Goal: Register for event/course

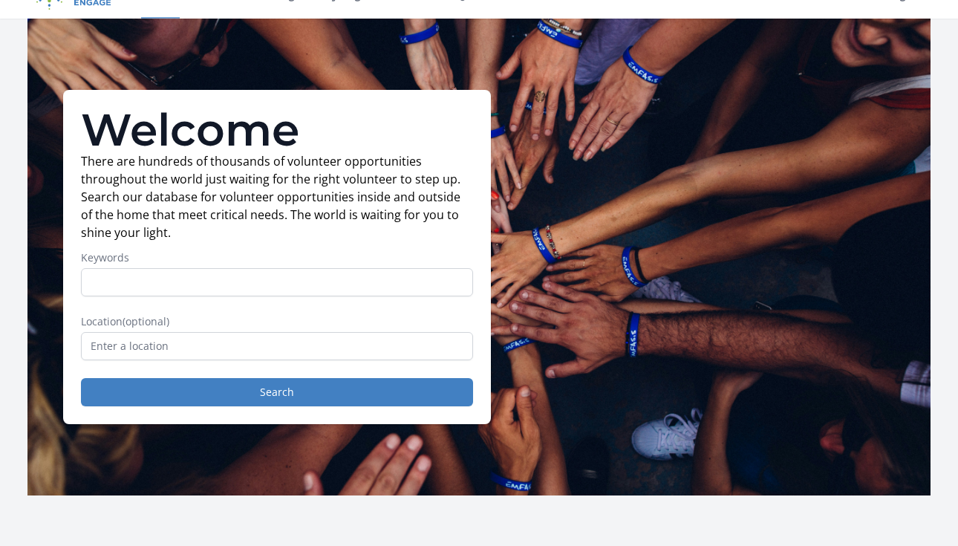
scroll to position [35, 0]
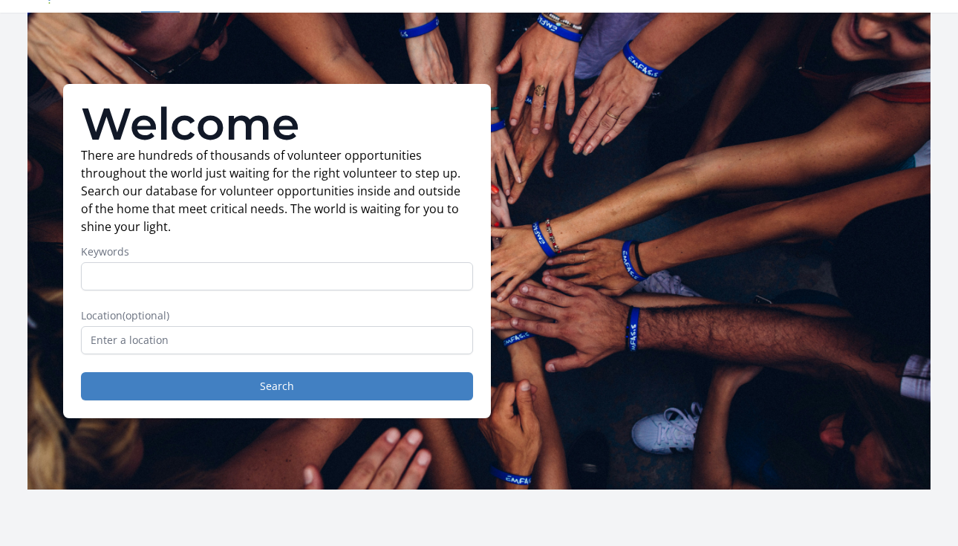
click at [258, 355] on form "Keywords Location (optional) Search" at bounding box center [277, 322] width 392 height 156
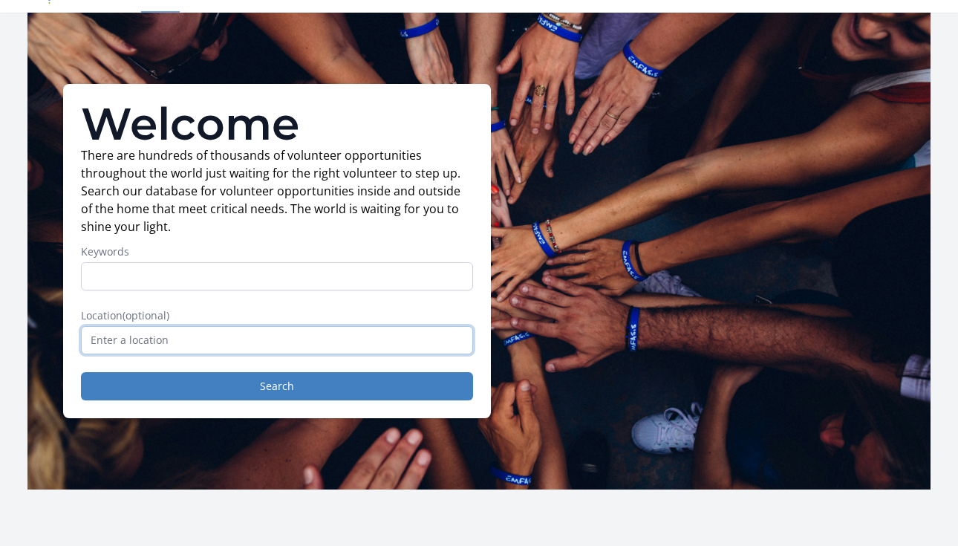
click at [255, 339] on input "text" at bounding box center [277, 340] width 392 height 28
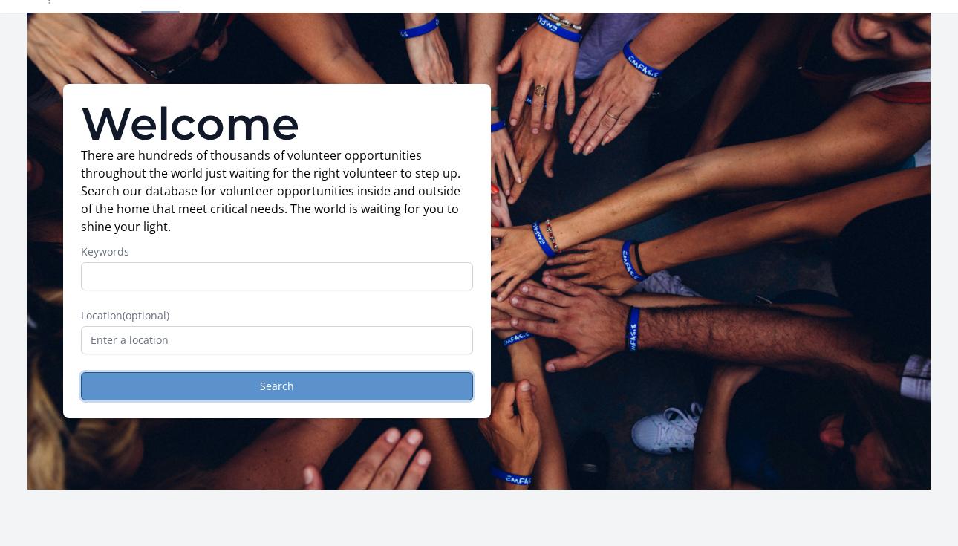
click at [276, 393] on button "Search" at bounding box center [277, 386] width 392 height 28
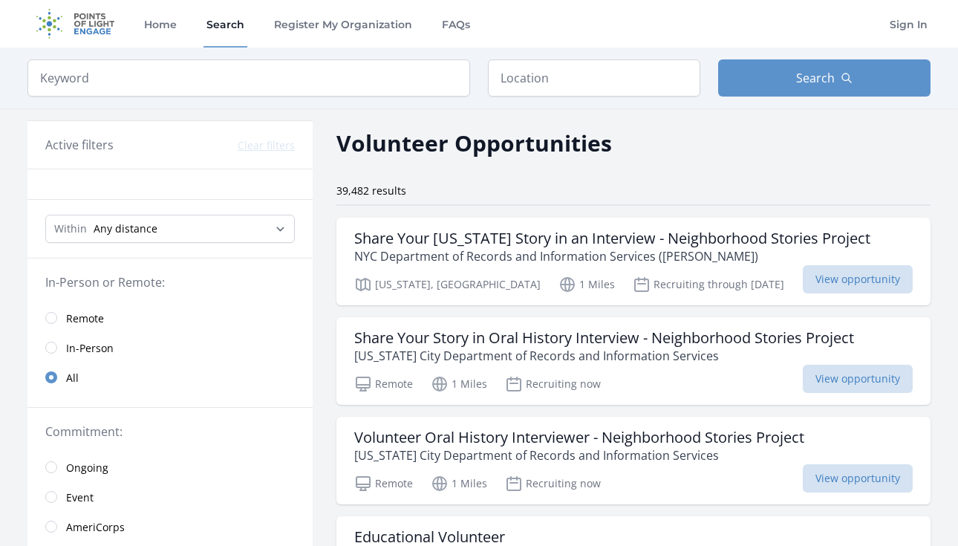
click at [76, 321] on span "Remote" at bounding box center [85, 318] width 38 height 15
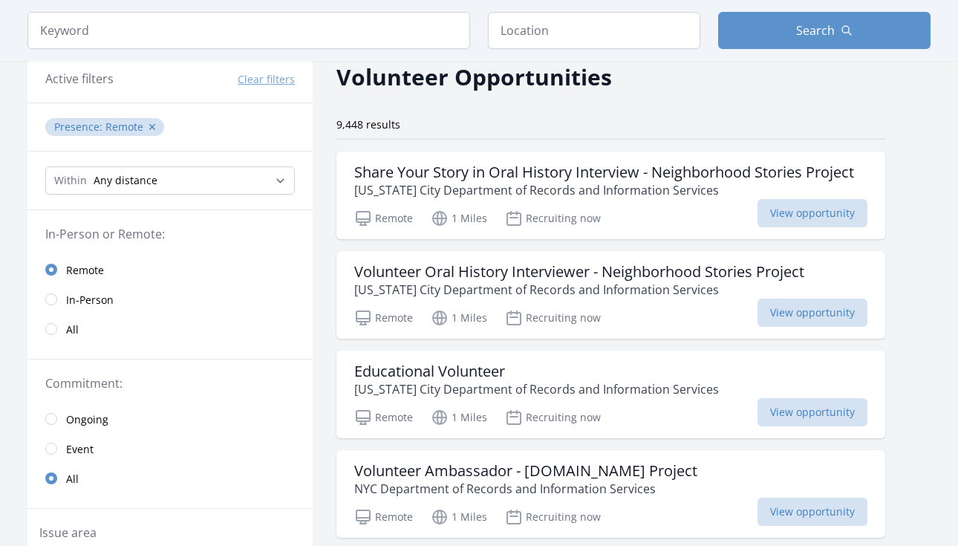
scroll to position [71, 0]
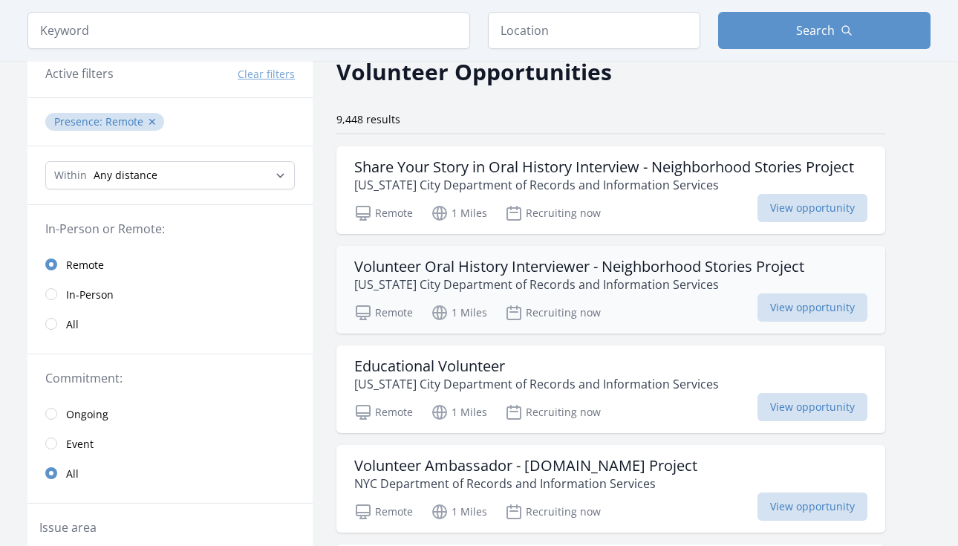
click at [508, 267] on h3 "Volunteer Oral History Interviewer - Neighborhood Stories Project" at bounding box center [579, 267] width 450 height 18
click at [491, 187] on p "New York City Department of Records and Information Services" at bounding box center [604, 185] width 500 height 18
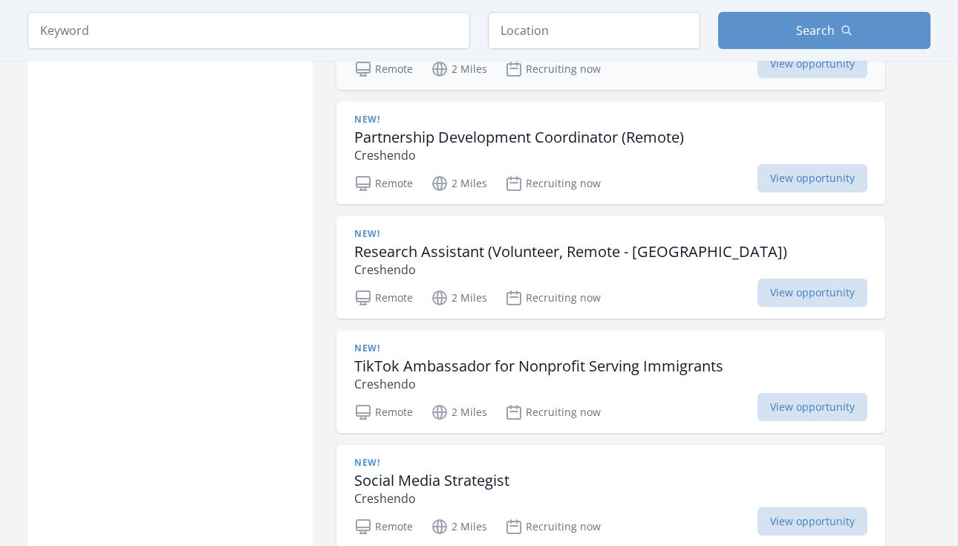
scroll to position [1856, 0]
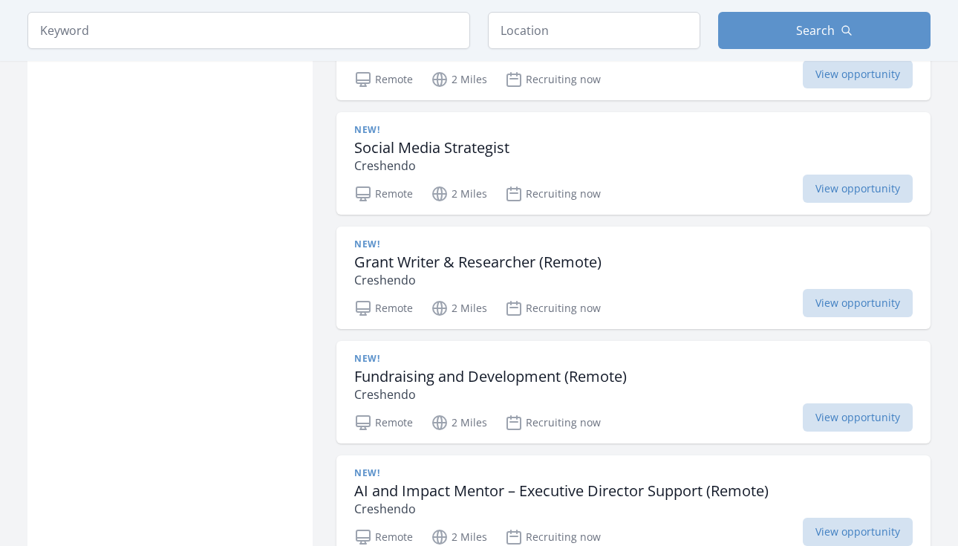
scroll to position [2134, 0]
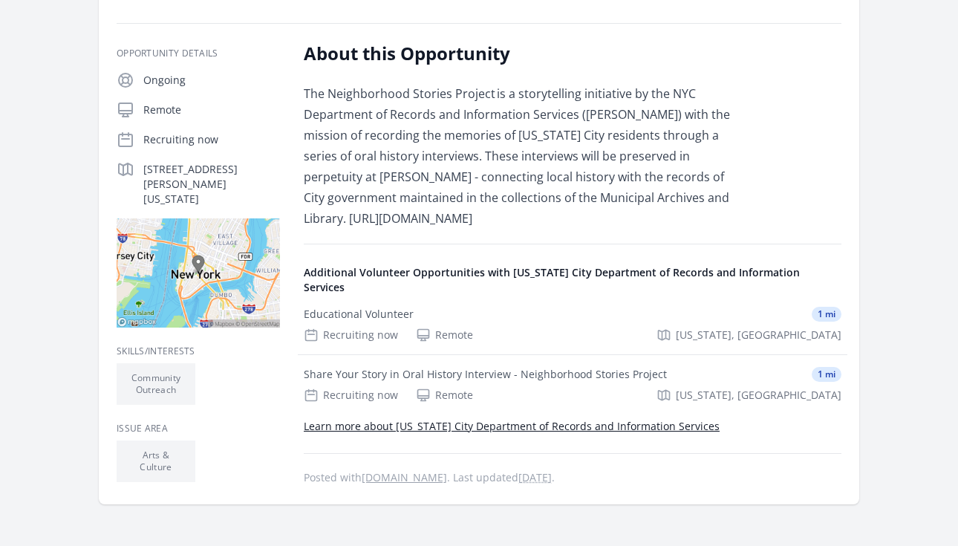
scroll to position [285, 0]
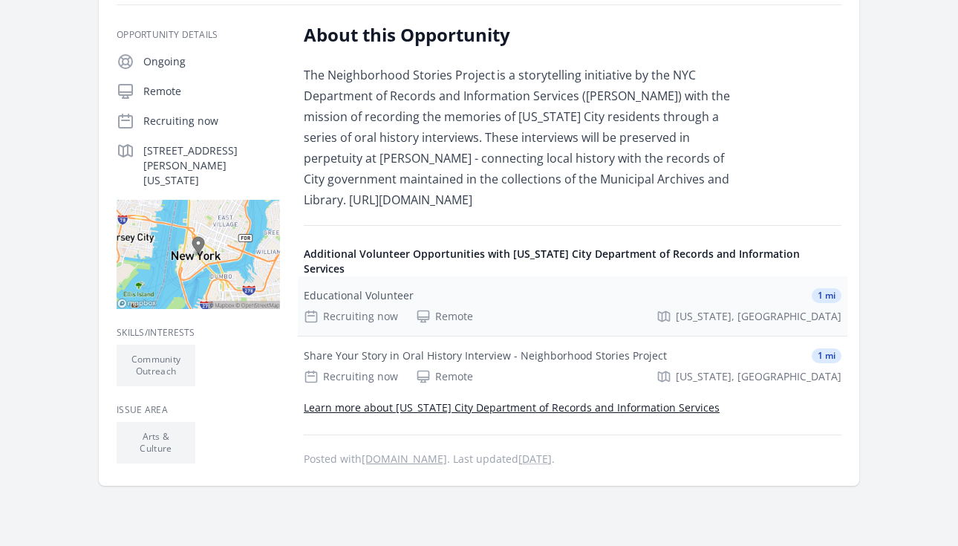
click at [439, 288] on div "Educational Volunteer 1 mi" at bounding box center [572, 295] width 537 height 15
click at [455, 348] on div "Share Your Story in Oral History Interview - Neighborhood Stories Project" at bounding box center [485, 355] width 363 height 15
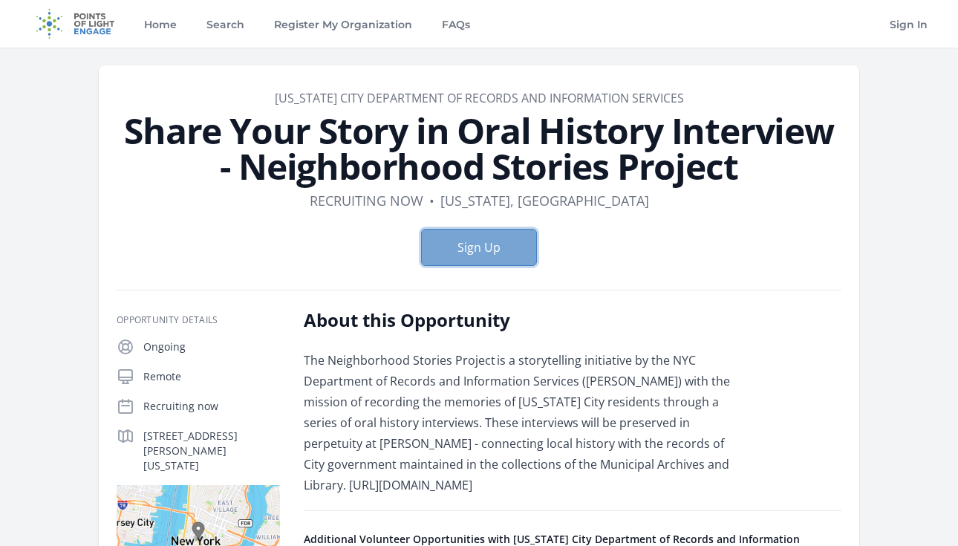
click at [502, 253] on button "Sign Up" at bounding box center [479, 247] width 116 height 37
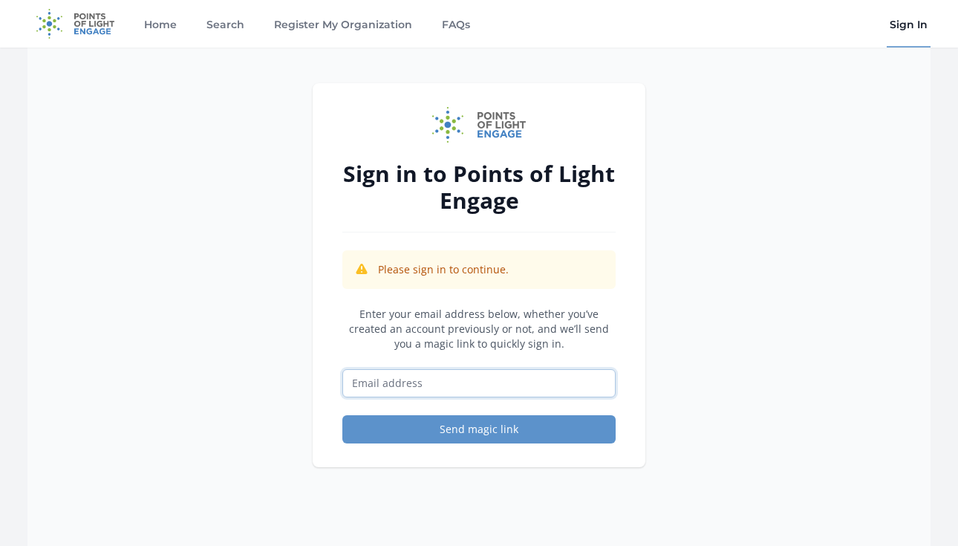
click at [513, 385] on input "Email address" at bounding box center [478, 383] width 273 height 28
type input "[PERSON_NAME][EMAIL_ADDRESS][DOMAIN_NAME]"
click at [342, 415] on button "Send magic link" at bounding box center [478, 429] width 273 height 28
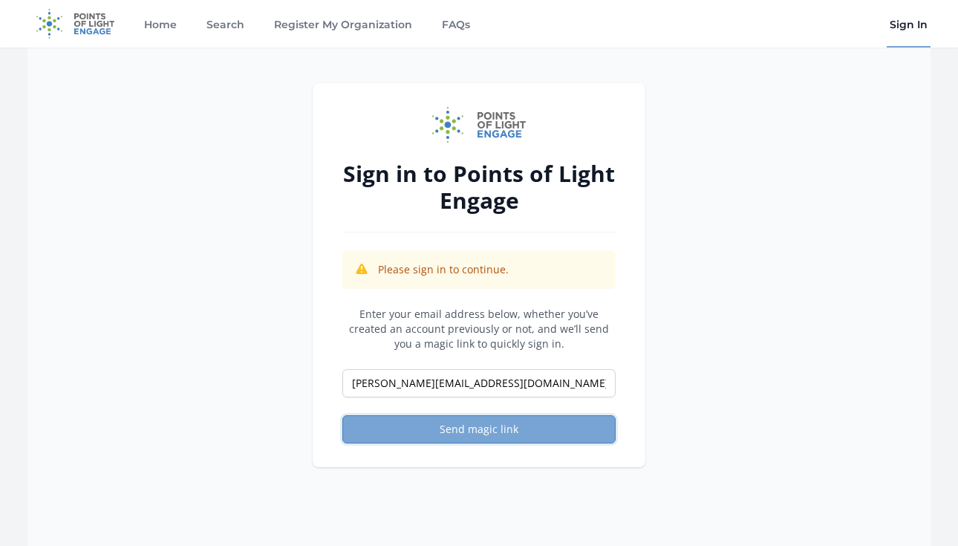
click at [529, 430] on button "Send magic link" at bounding box center [478, 429] width 273 height 28
